Goal: Use online tool/utility: Utilize a website feature to perform a specific function

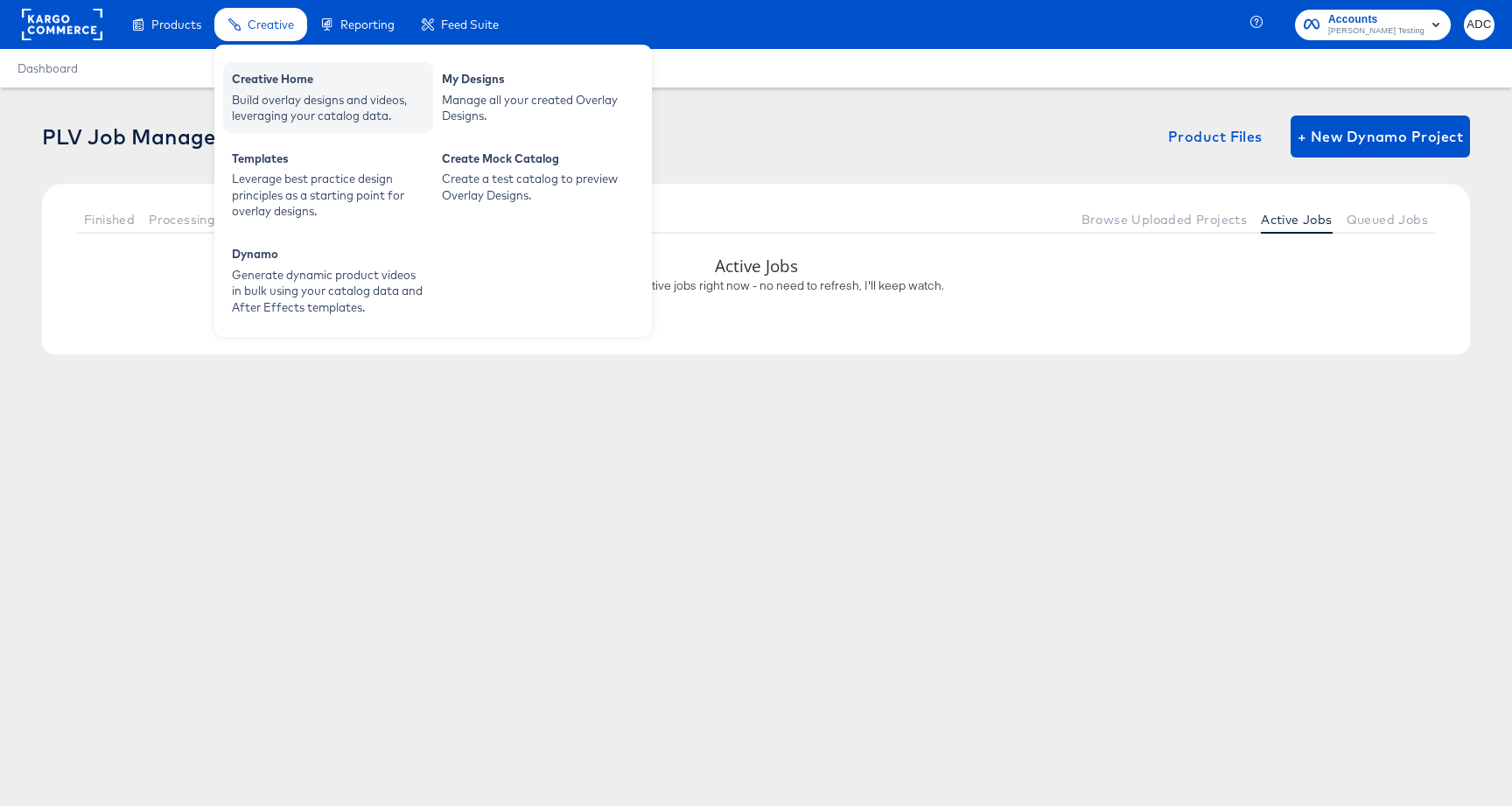
click at [277, 93] on div "Build overlay designs and videos, leveraging your catalog data." at bounding box center [328, 108] width 193 height 32
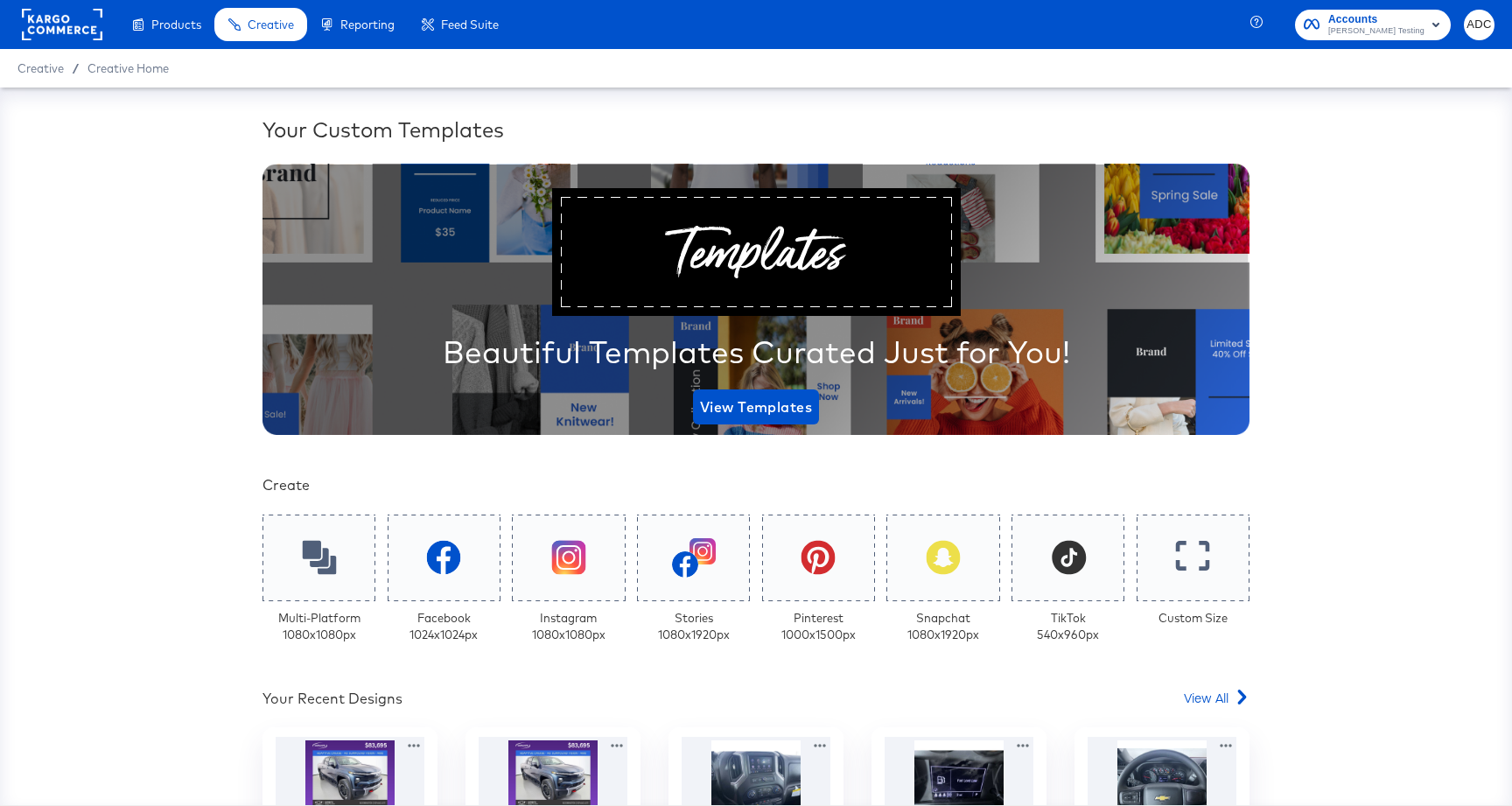
click at [80, 25] on rect at bounding box center [61, 24] width 80 height 31
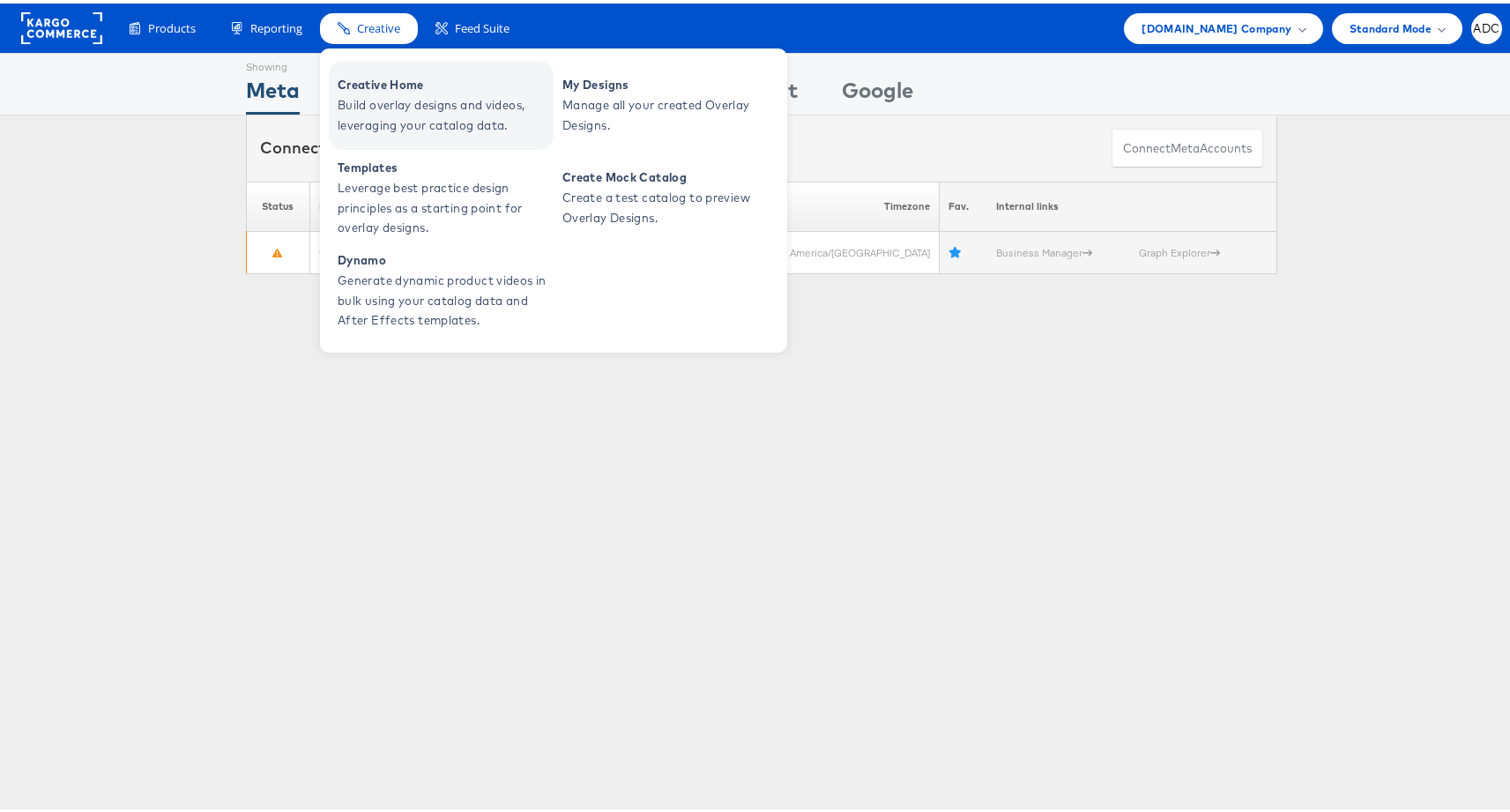
click at [394, 103] on span "Build overlay designs and videos, leveraging your catalog data." at bounding box center [444, 111] width 211 height 41
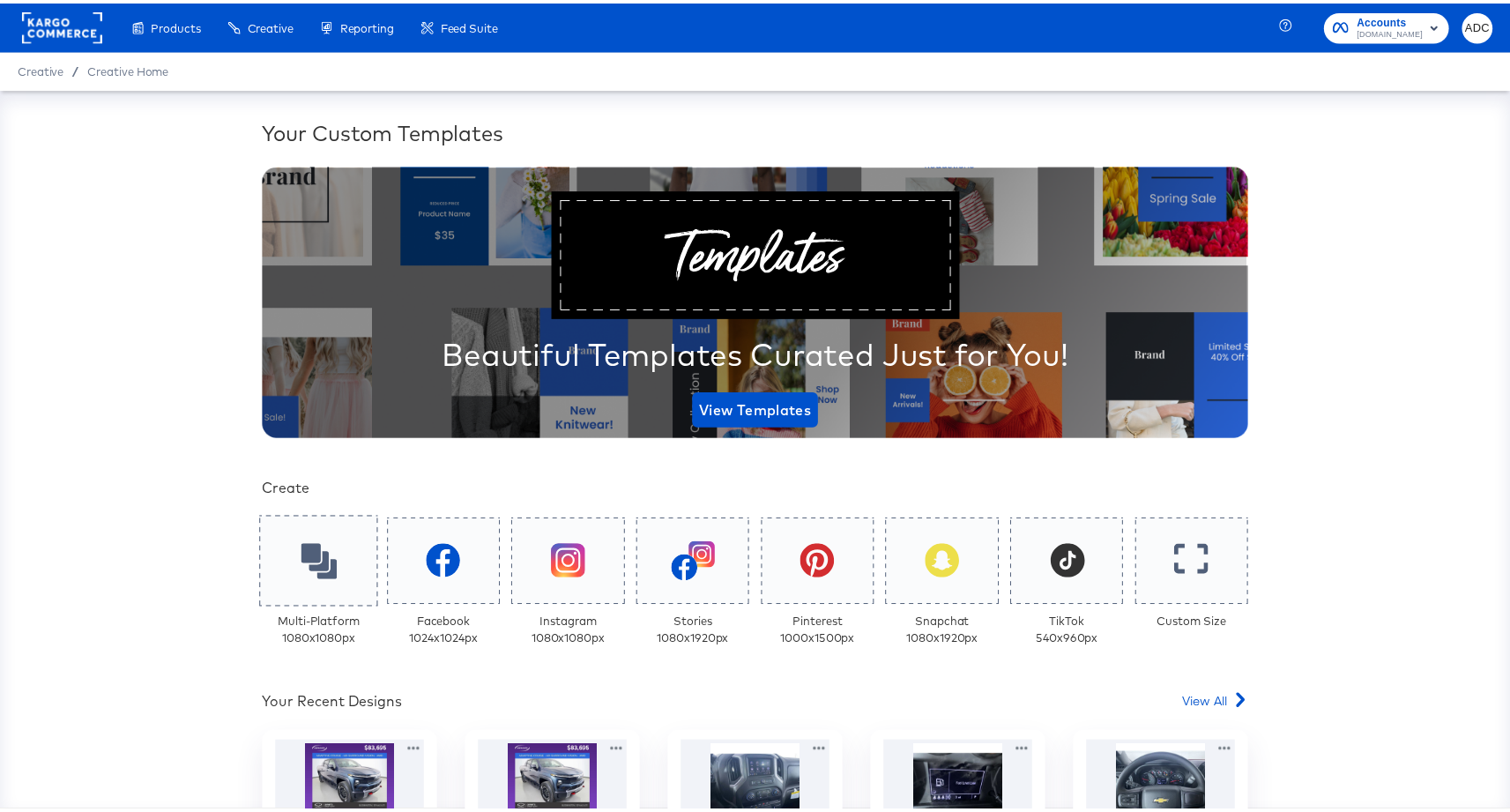
scroll to position [4, 0]
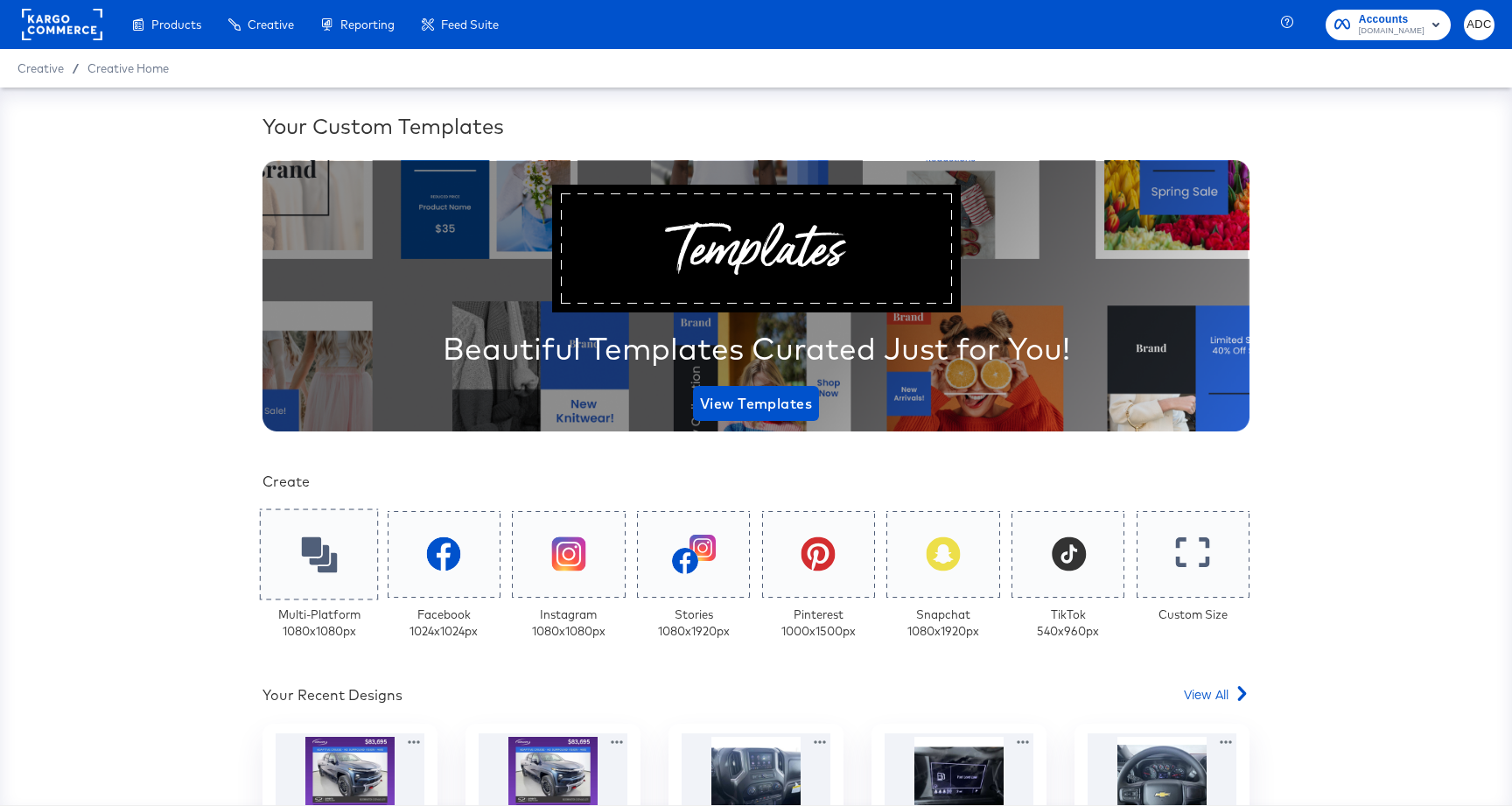
click at [284, 548] on div at bounding box center [319, 554] width 119 height 91
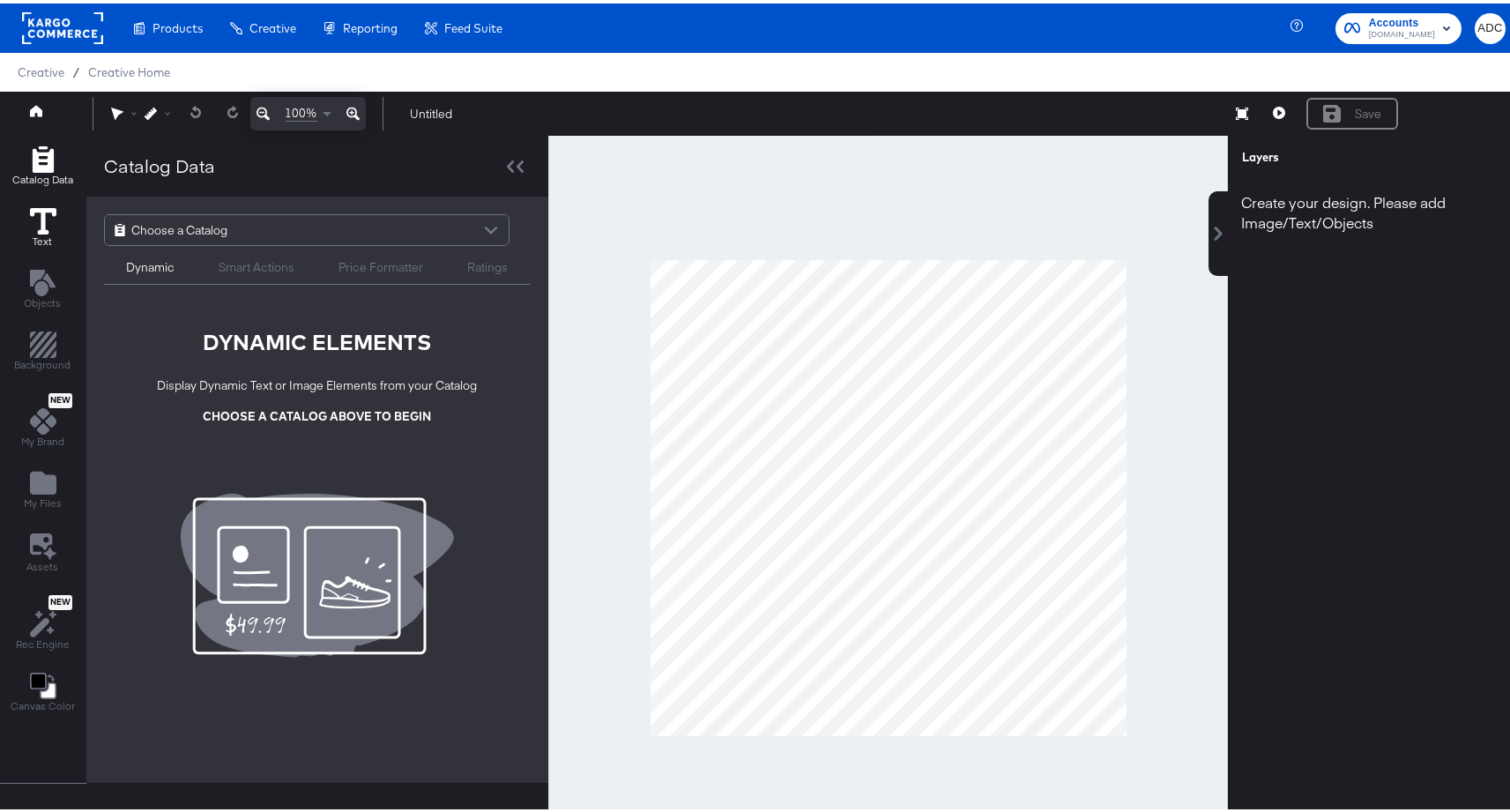
click at [37, 220] on icon at bounding box center [43, 218] width 27 height 27
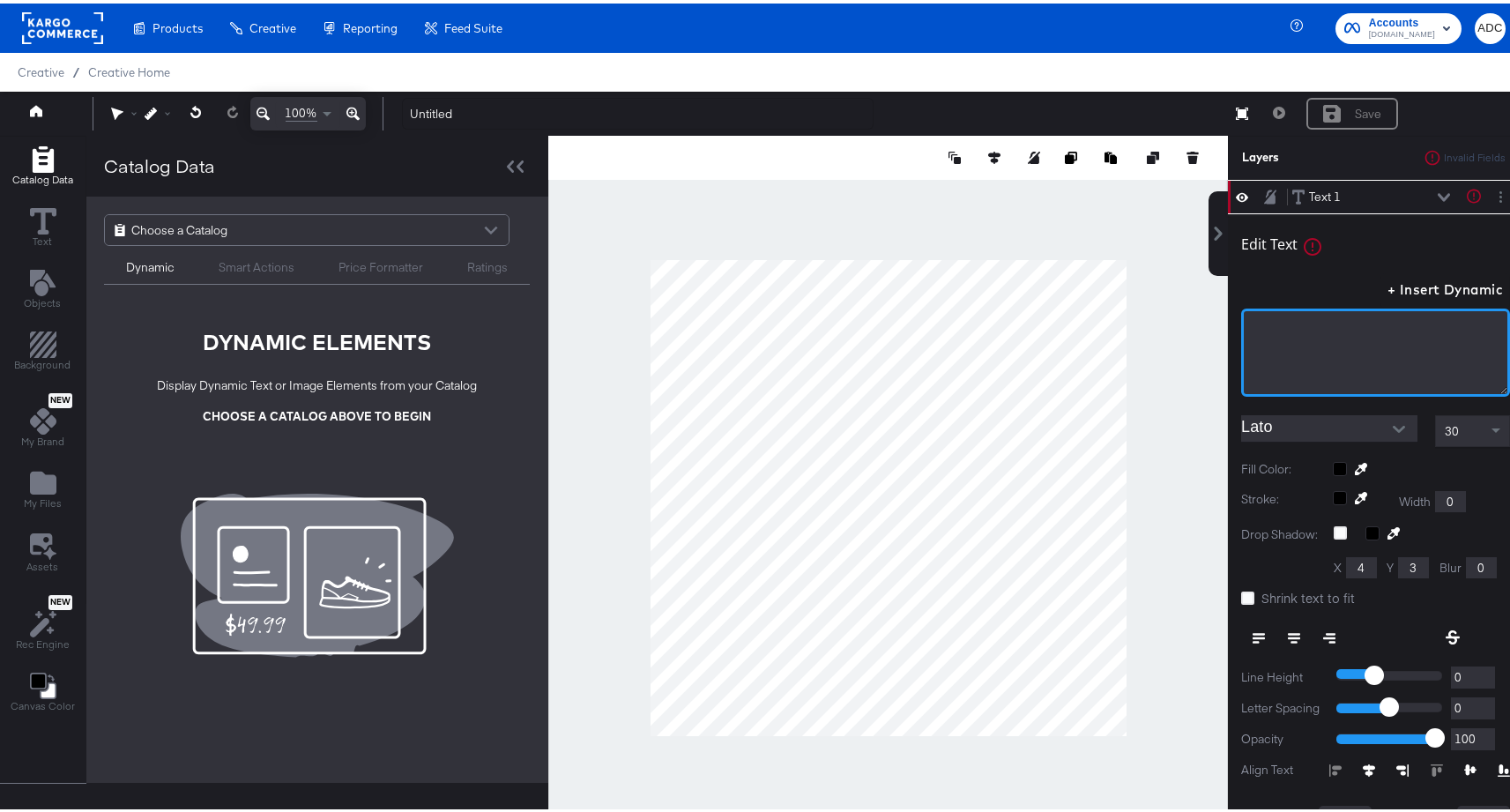
click at [1313, 353] on div "﻿" at bounding box center [1376, 348] width 268 height 89
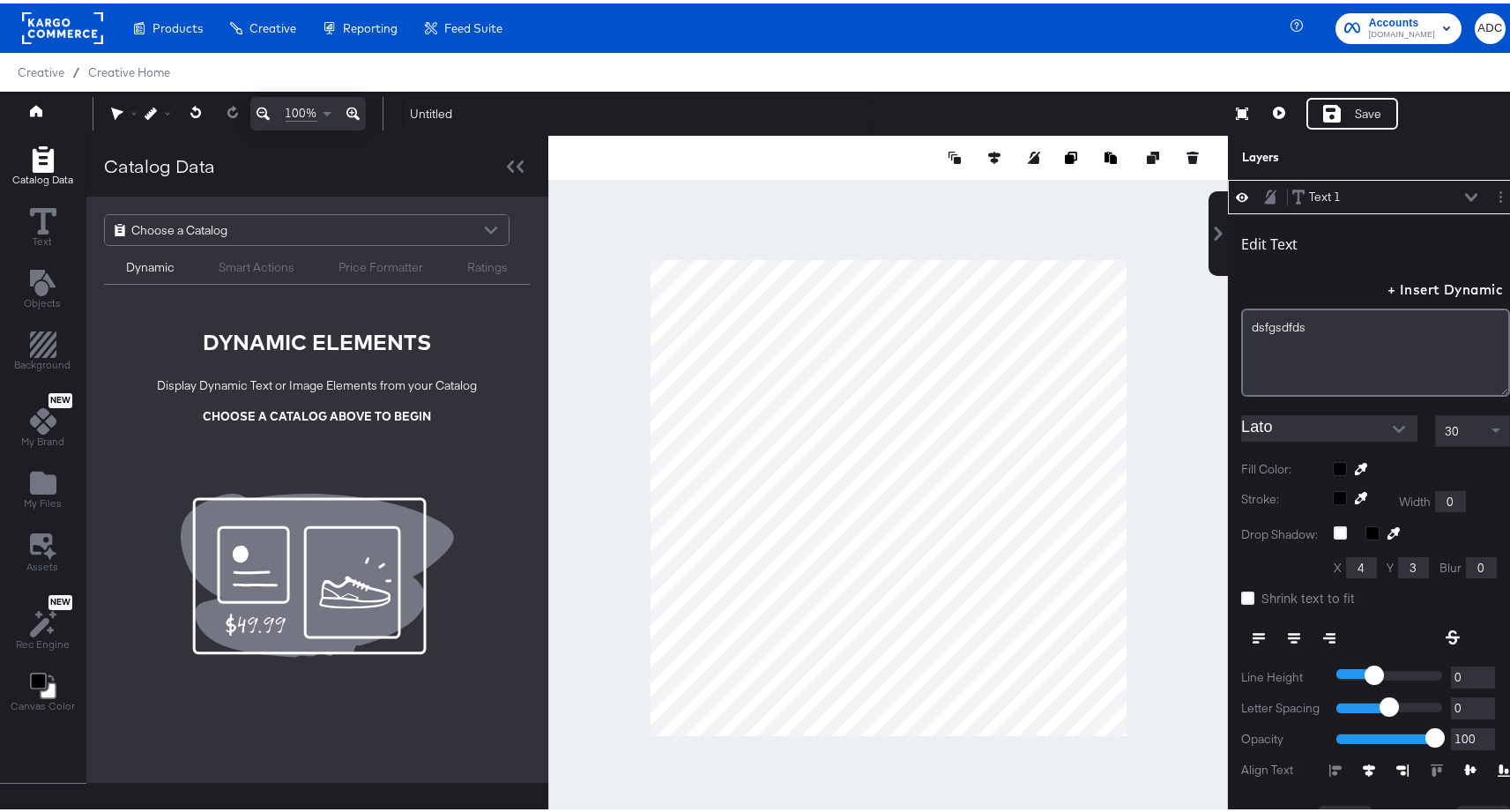
click at [1370, 406] on div "Edit Text + Insert Dynamic dsfgsdfds﻿ Lato 30 Fill Color: Stroke: Width 0 Drop …" at bounding box center [1376, 554] width 295 height 687
click at [1393, 431] on icon "Open" at bounding box center [1399, 426] width 12 height 12
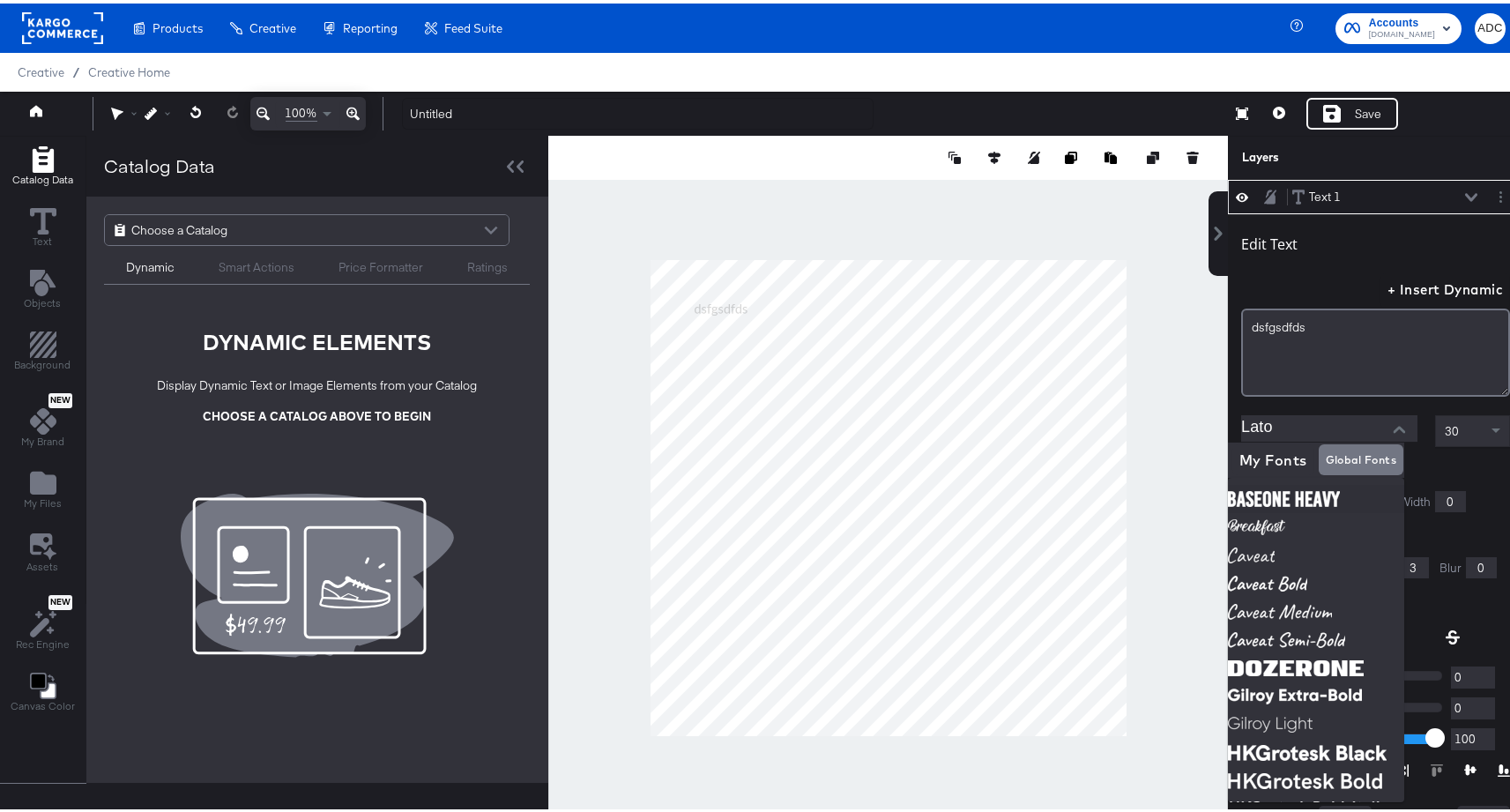
click at [1438, 461] on div at bounding box center [1421, 465] width 177 height 14
click at [1466, 470] on div at bounding box center [1421, 465] width 177 height 14
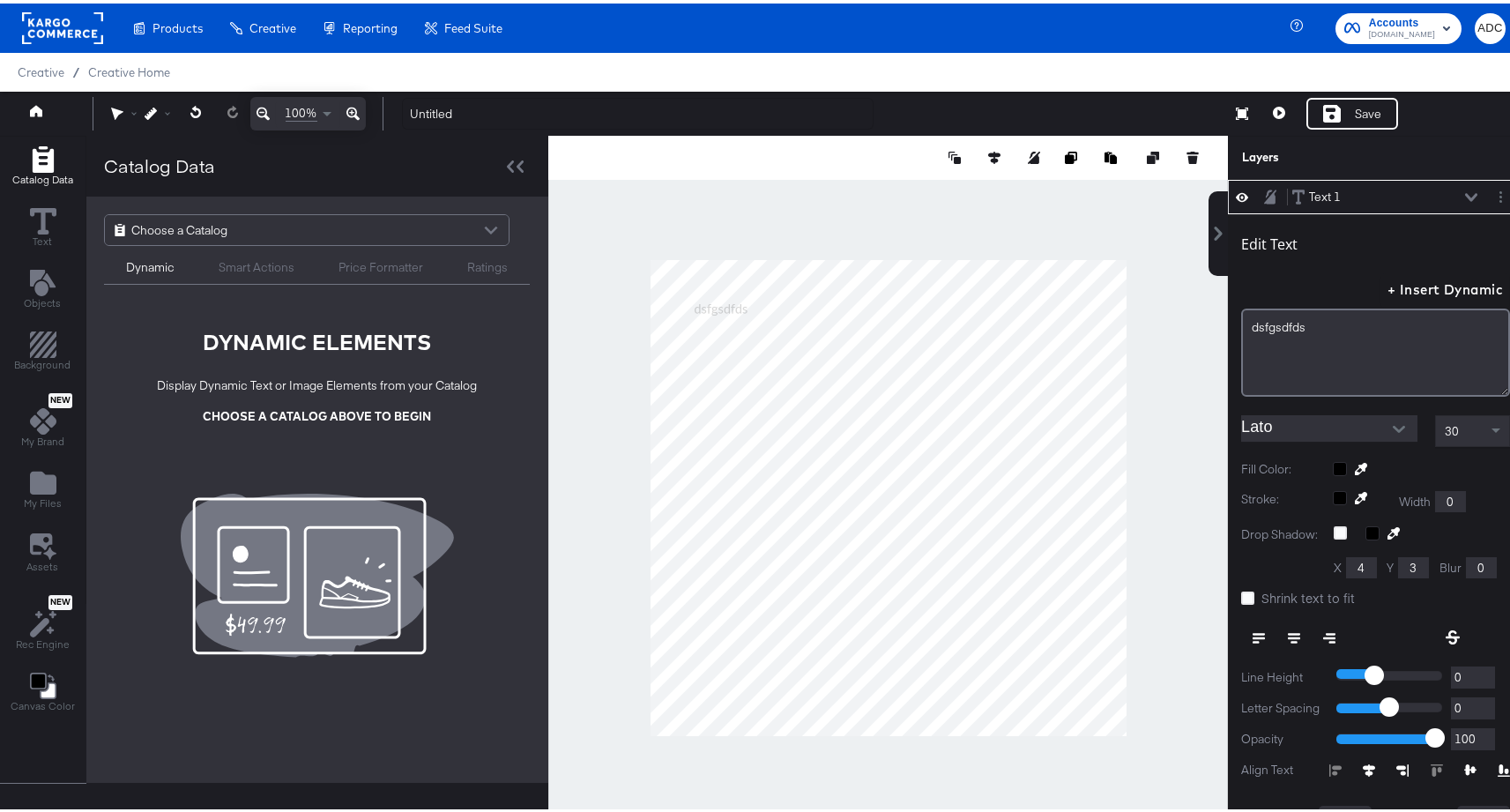
scroll to position [5, 0]
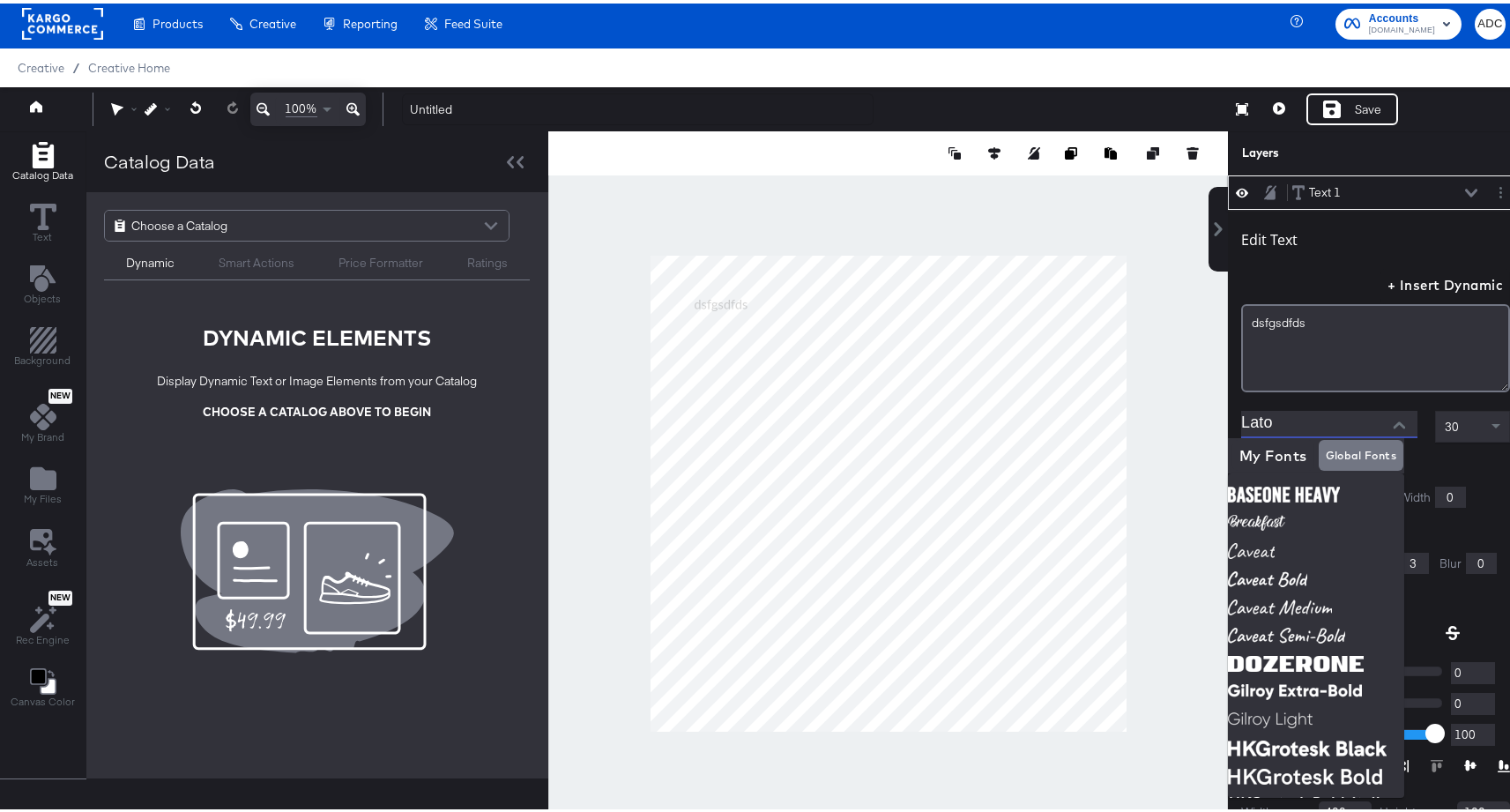
click at [1361, 423] on input "Lato" at bounding box center [1316, 421] width 149 height 27
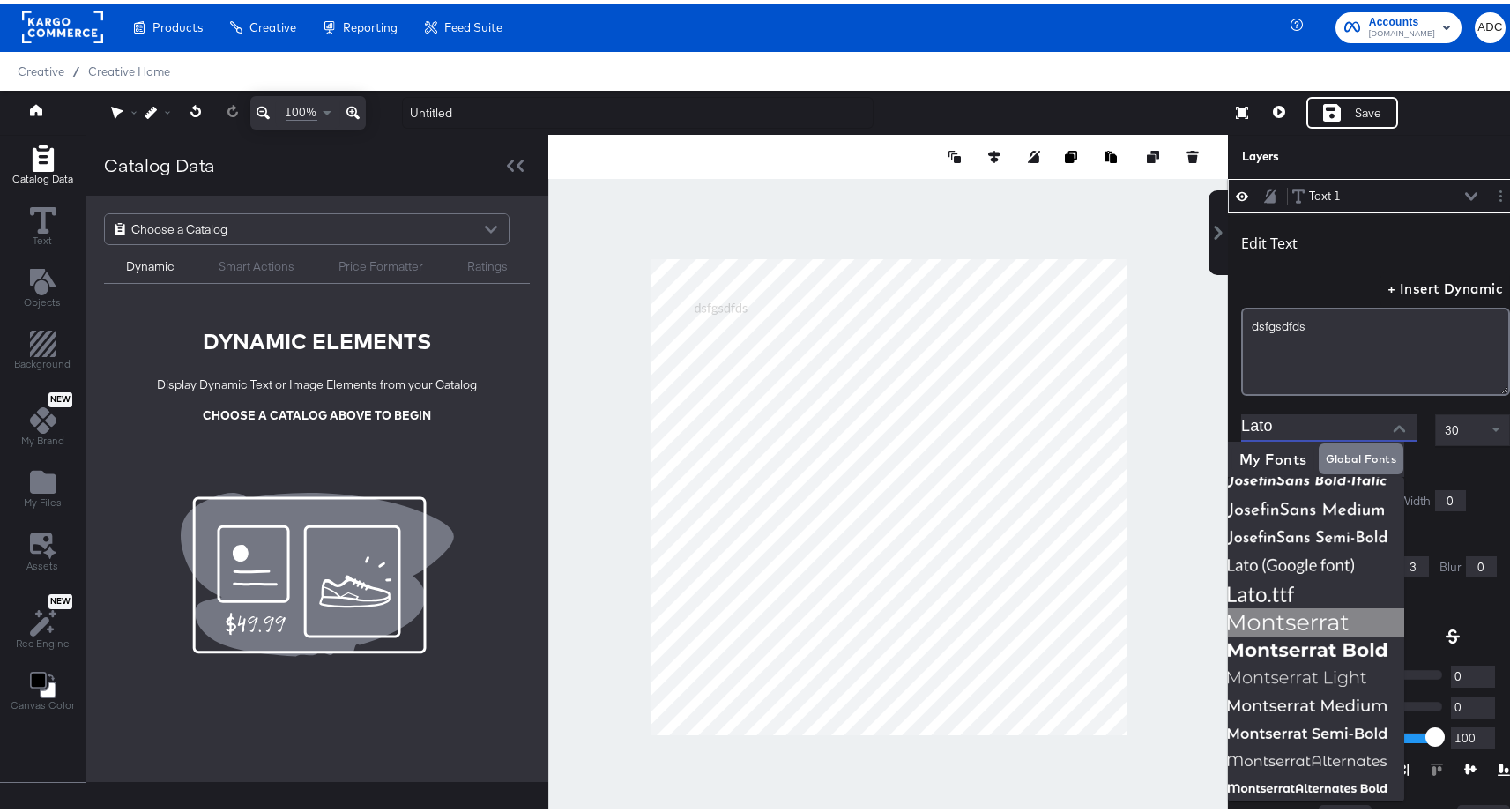
scroll to position [522, 0]
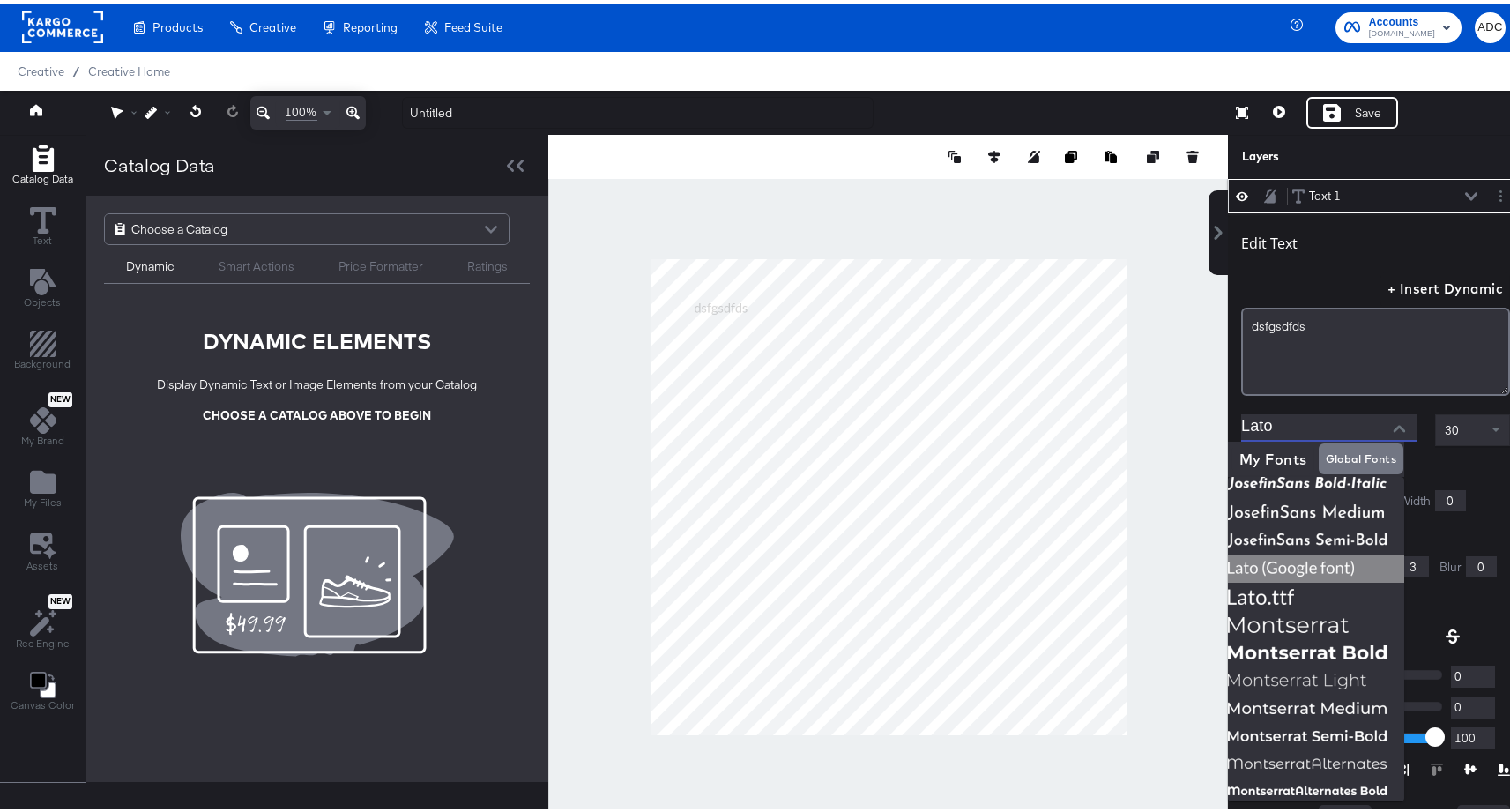
click at [1282, 566] on img at bounding box center [1316, 565] width 176 height 29
type input "Lato (Google font)"
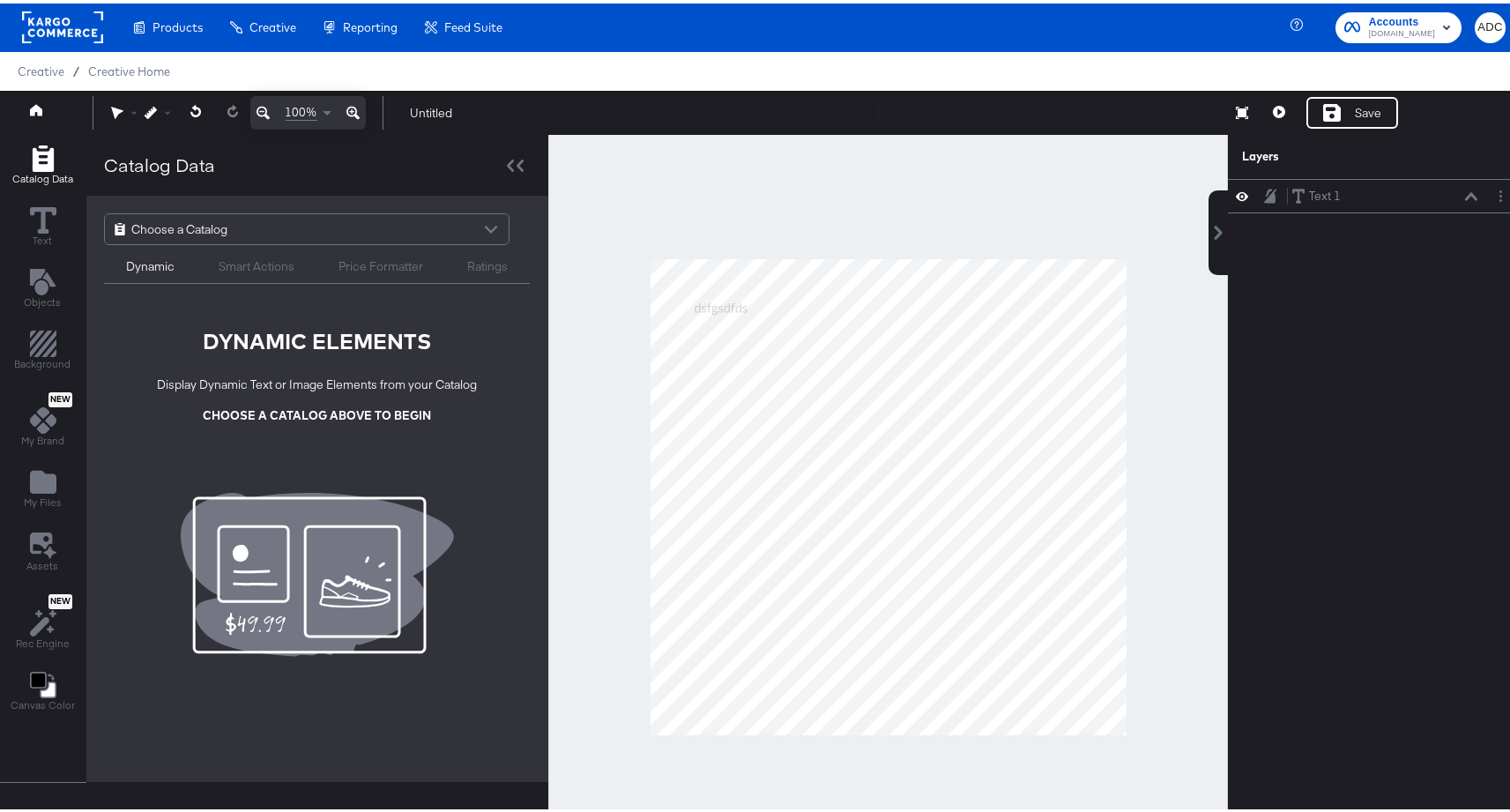
scroll to position [5, 0]
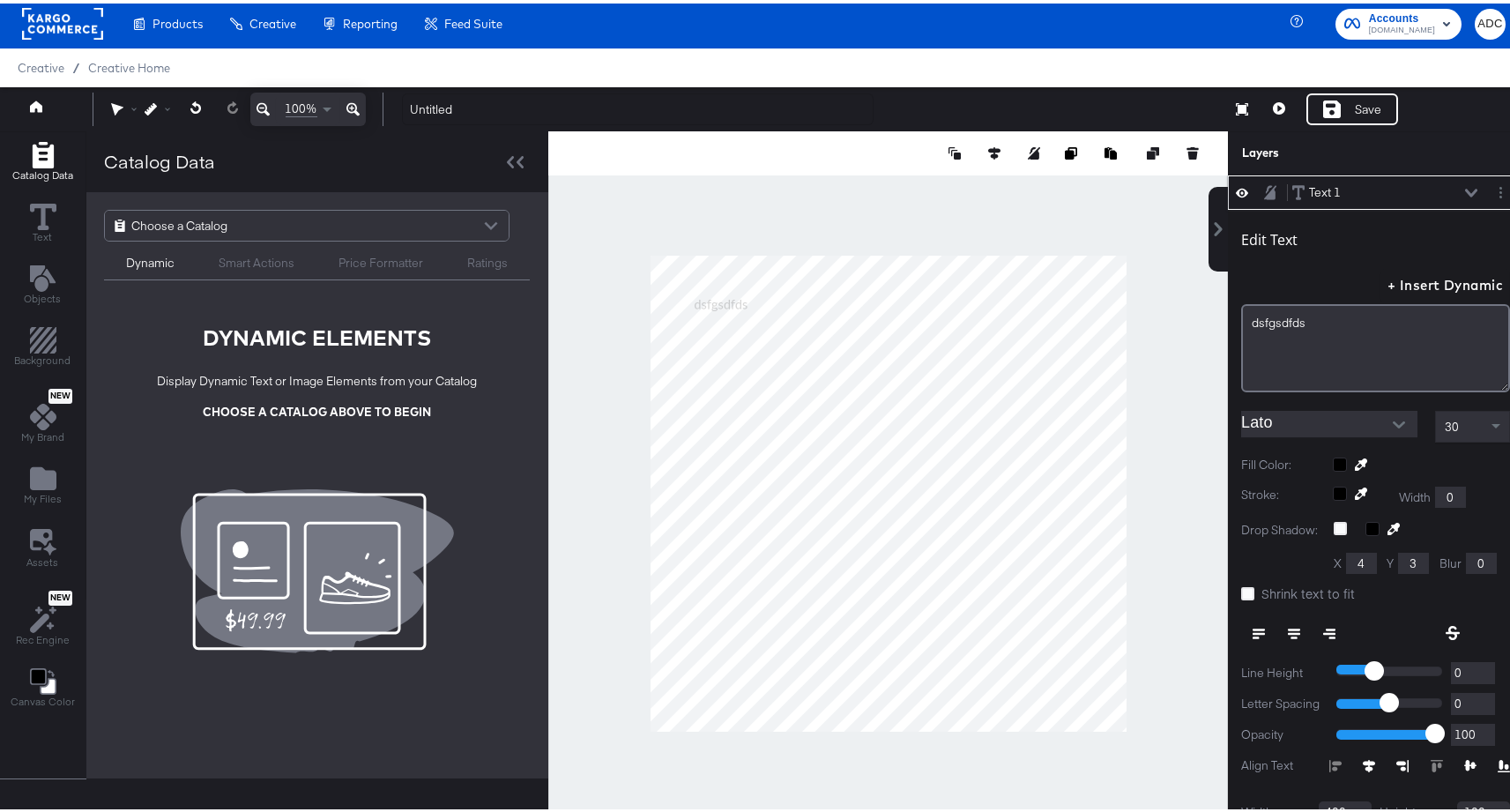
type input "692"
type input "173"
click at [1444, 425] on span "30" at bounding box center [1451, 423] width 14 height 16
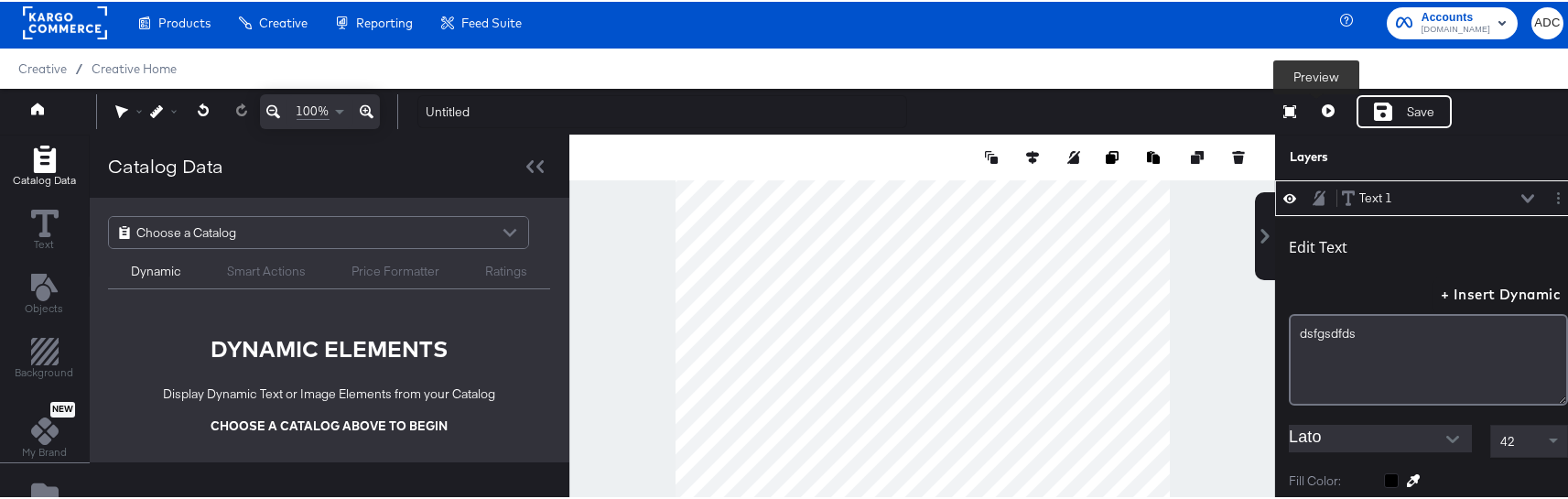
click at [1322, 110] on icon at bounding box center [1328, 109] width 13 height 13
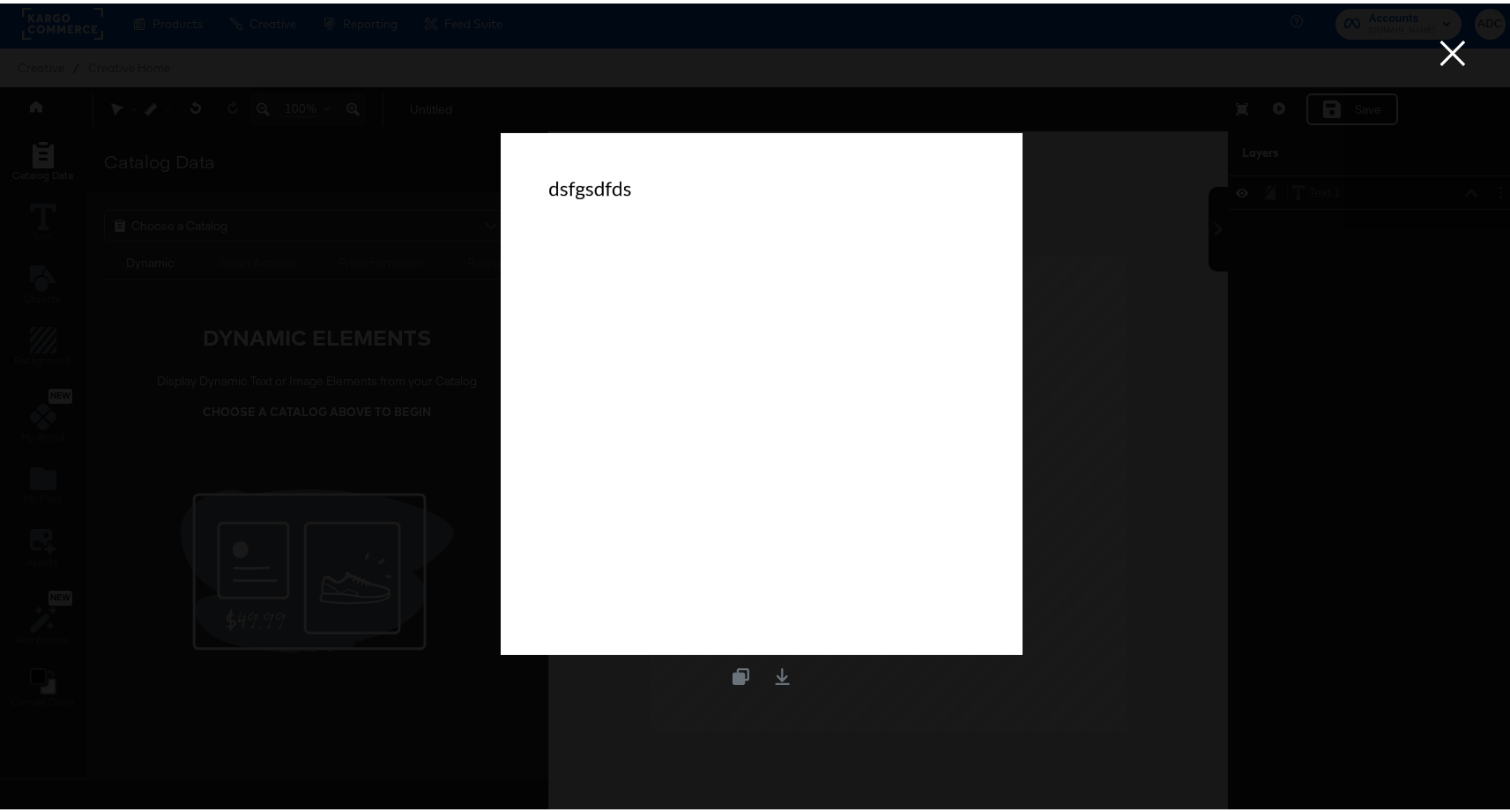
click at [1435, 35] on button "×" at bounding box center [1452, 17] width 35 height 35
